Goal: Information Seeking & Learning: Check status

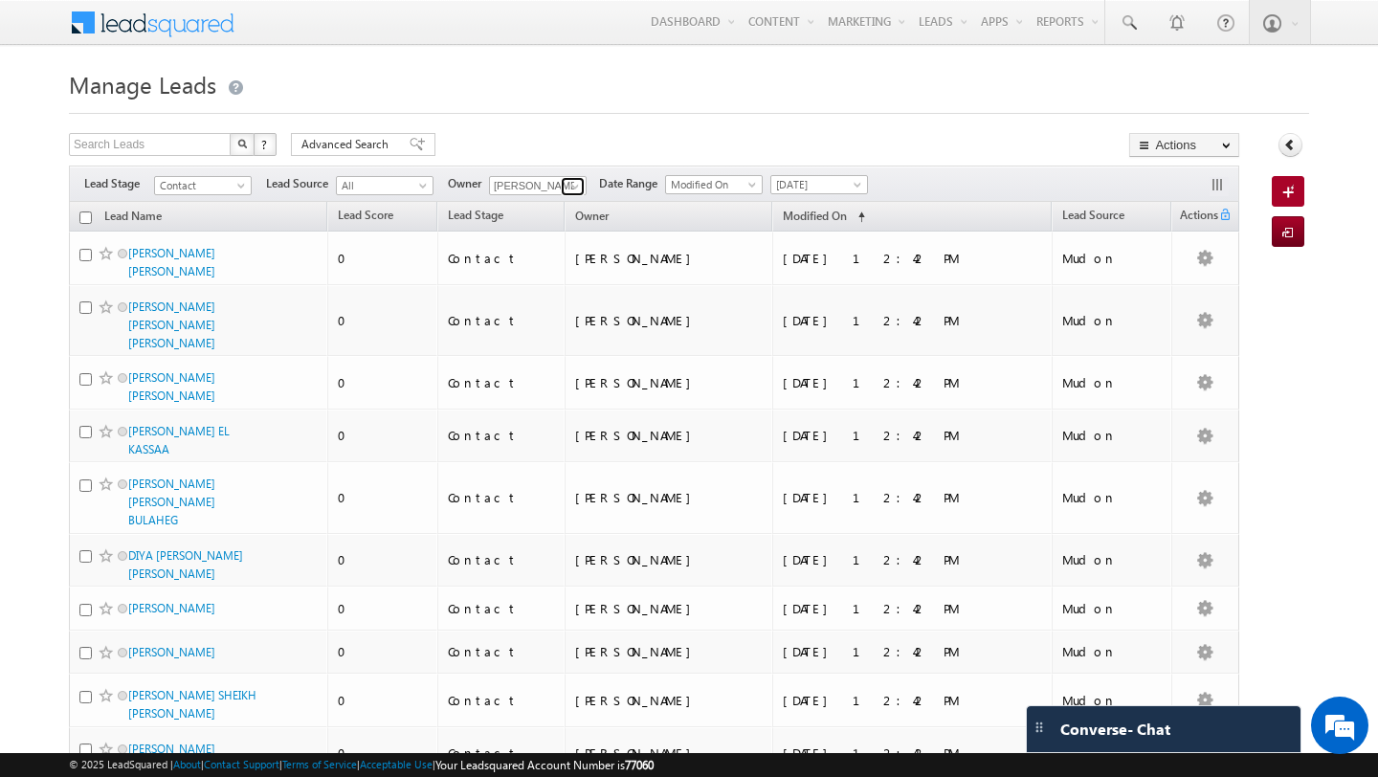
click at [576, 188] on span at bounding box center [574, 186] width 15 height 15
type input "shubham mhask"
click at [535, 105] on div at bounding box center [689, 107] width 1240 height 12
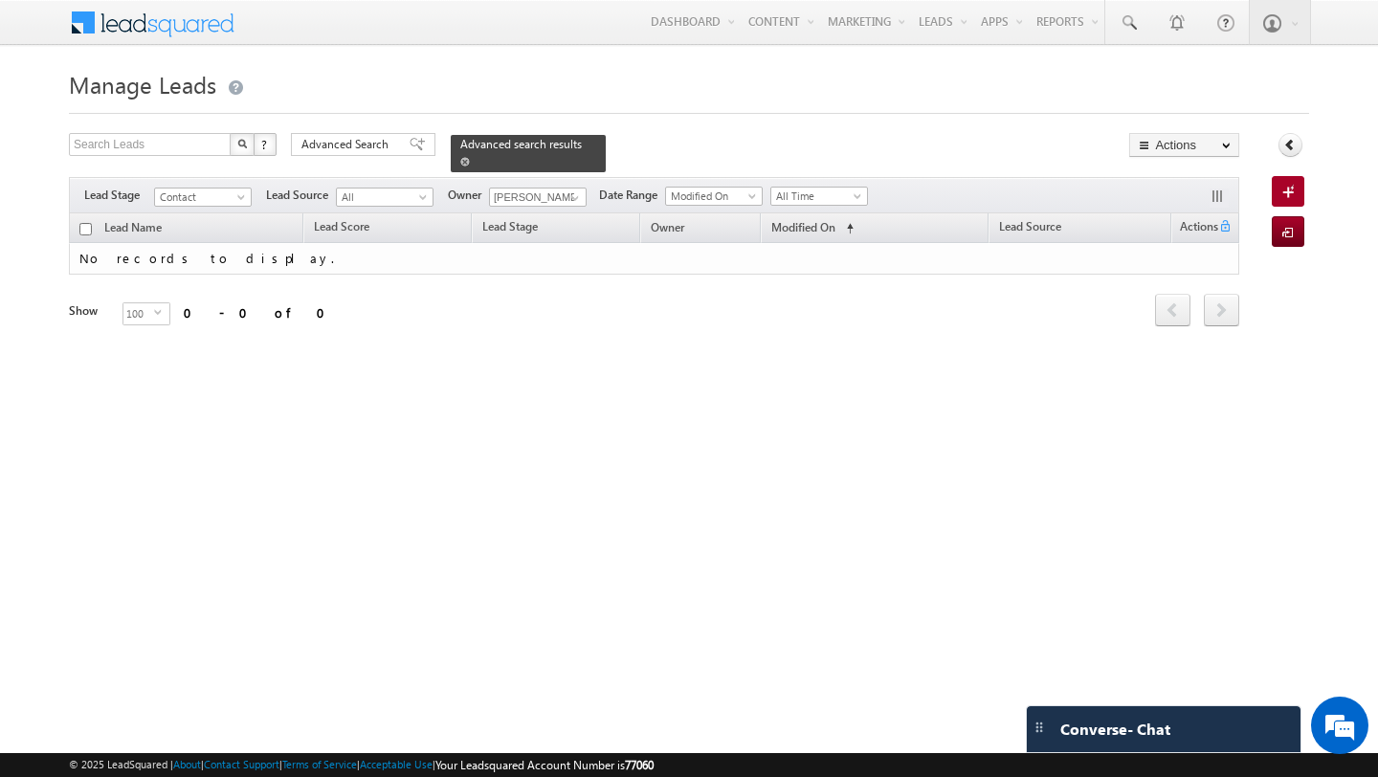
click at [460, 158] on span at bounding box center [465, 162] width 10 height 10
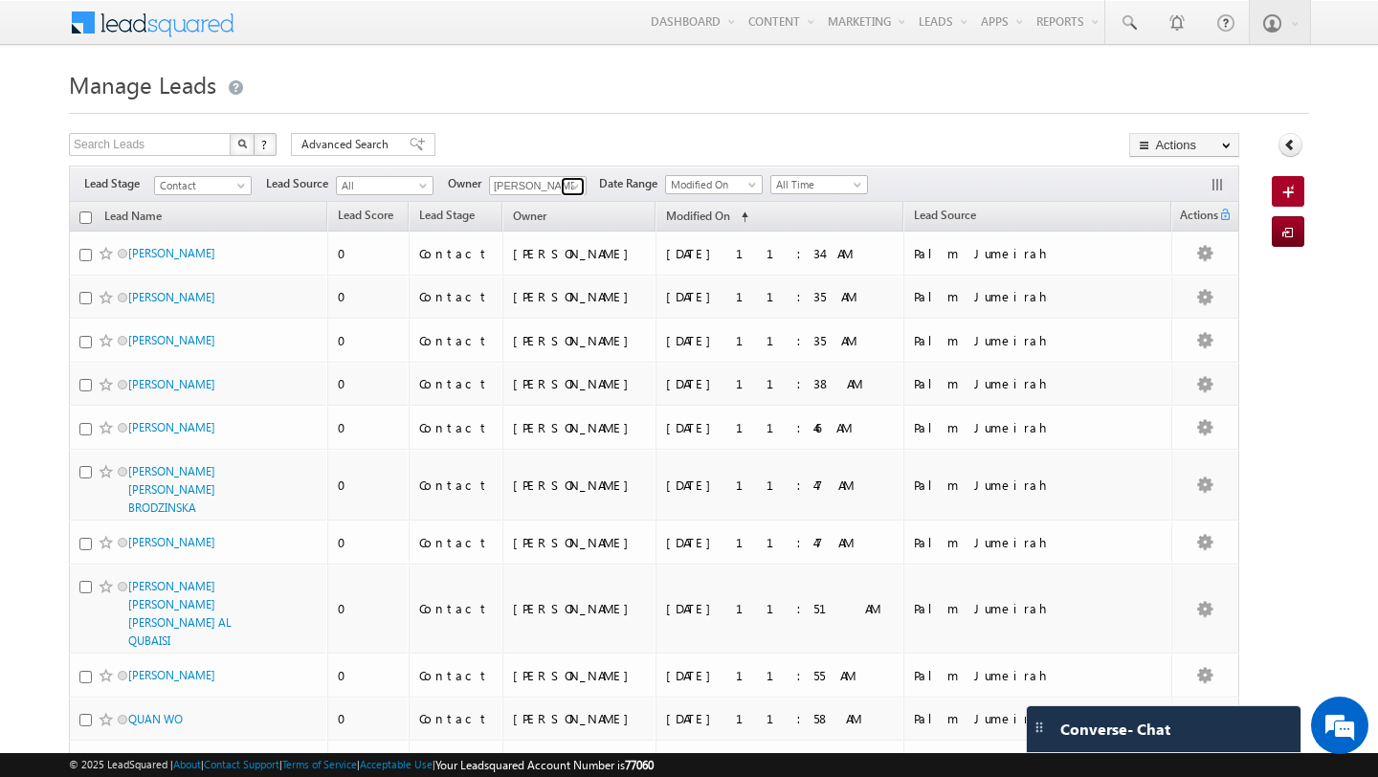
click at [562, 187] on link at bounding box center [573, 186] width 24 height 19
click at [518, 212] on link "Shubham Mhaske Shubham.Mhaske@indglobal.ae" at bounding box center [584, 212] width 191 height 36
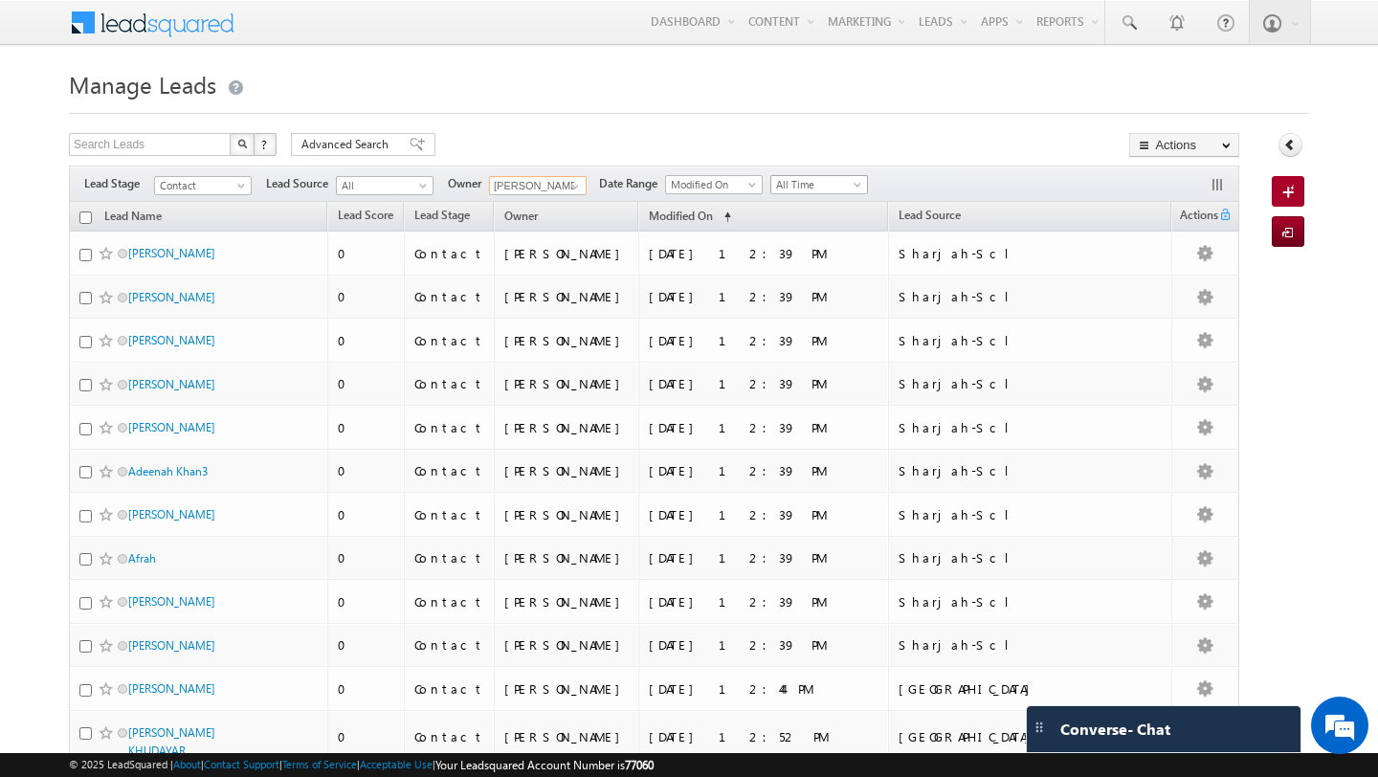
type input "[PERSON_NAME]"
click at [799, 185] on span "All Time" at bounding box center [816, 184] width 91 height 17
click at [799, 263] on link "Today" at bounding box center [812, 266] width 97 height 17
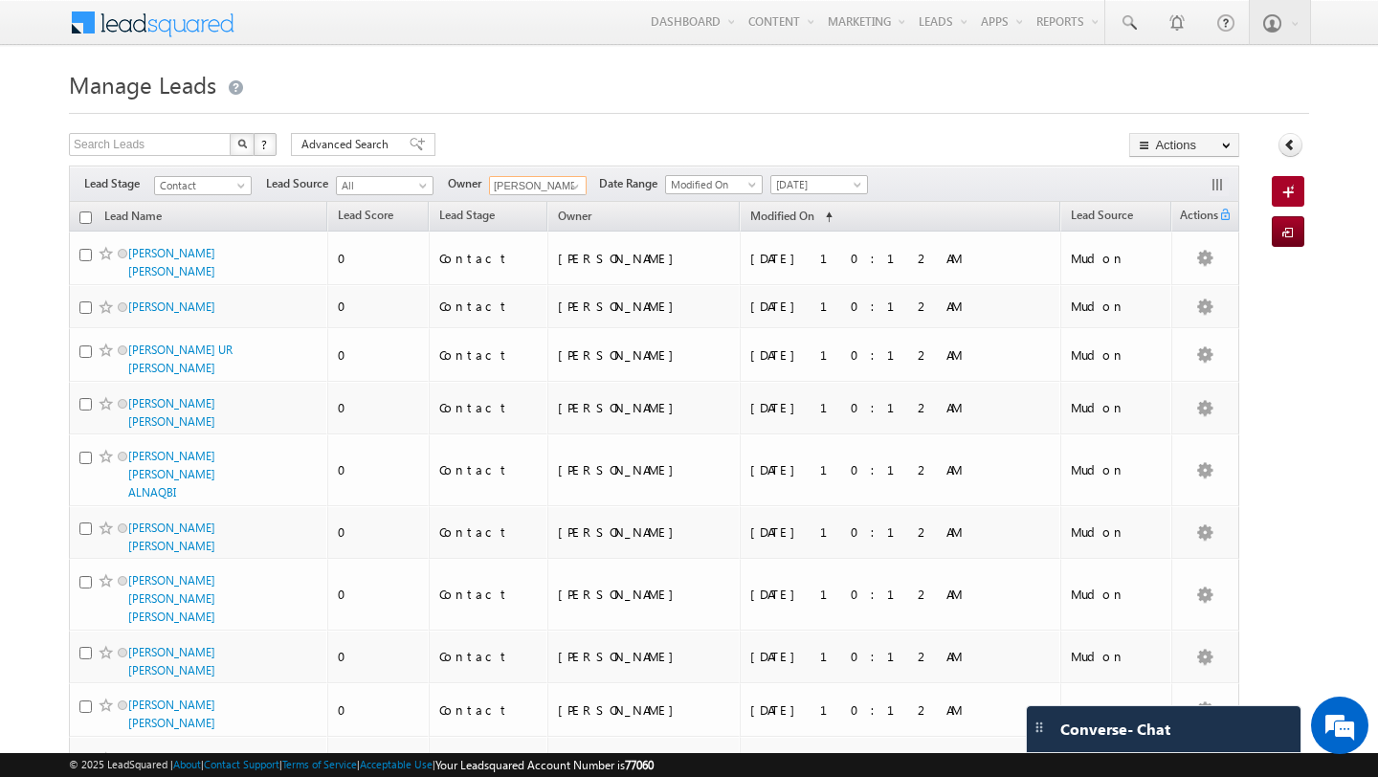
click at [551, 181] on input "[PERSON_NAME]" at bounding box center [538, 185] width 98 height 19
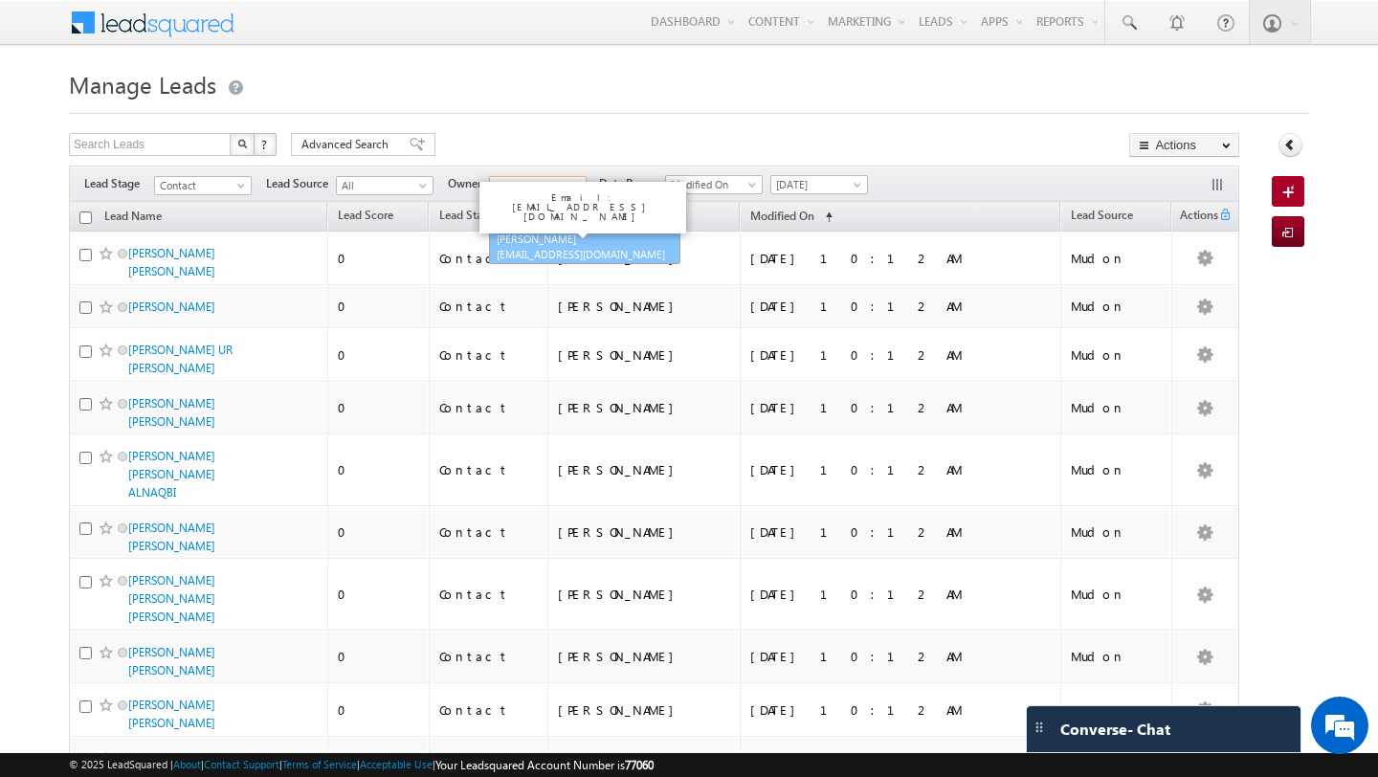
click at [545, 241] on link "Shubham Tripathi shubhamdutta.tripathi@indglobal.ae" at bounding box center [584, 247] width 191 height 36
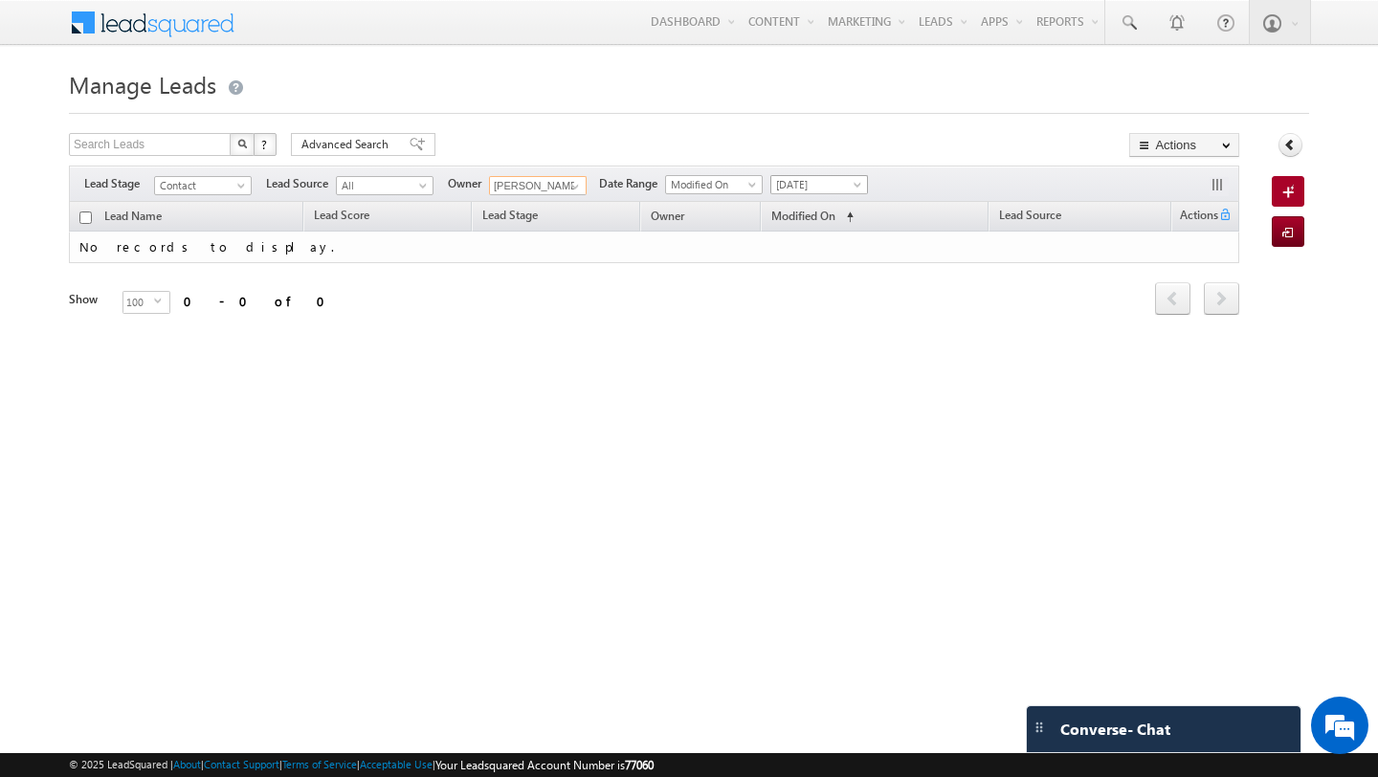
type input "[PERSON_NAME]"
click at [827, 187] on span "Today" at bounding box center [816, 184] width 91 height 17
click at [827, 201] on link "All Time" at bounding box center [812, 205] width 97 height 17
